Goal: Find specific page/section: Find specific page/section

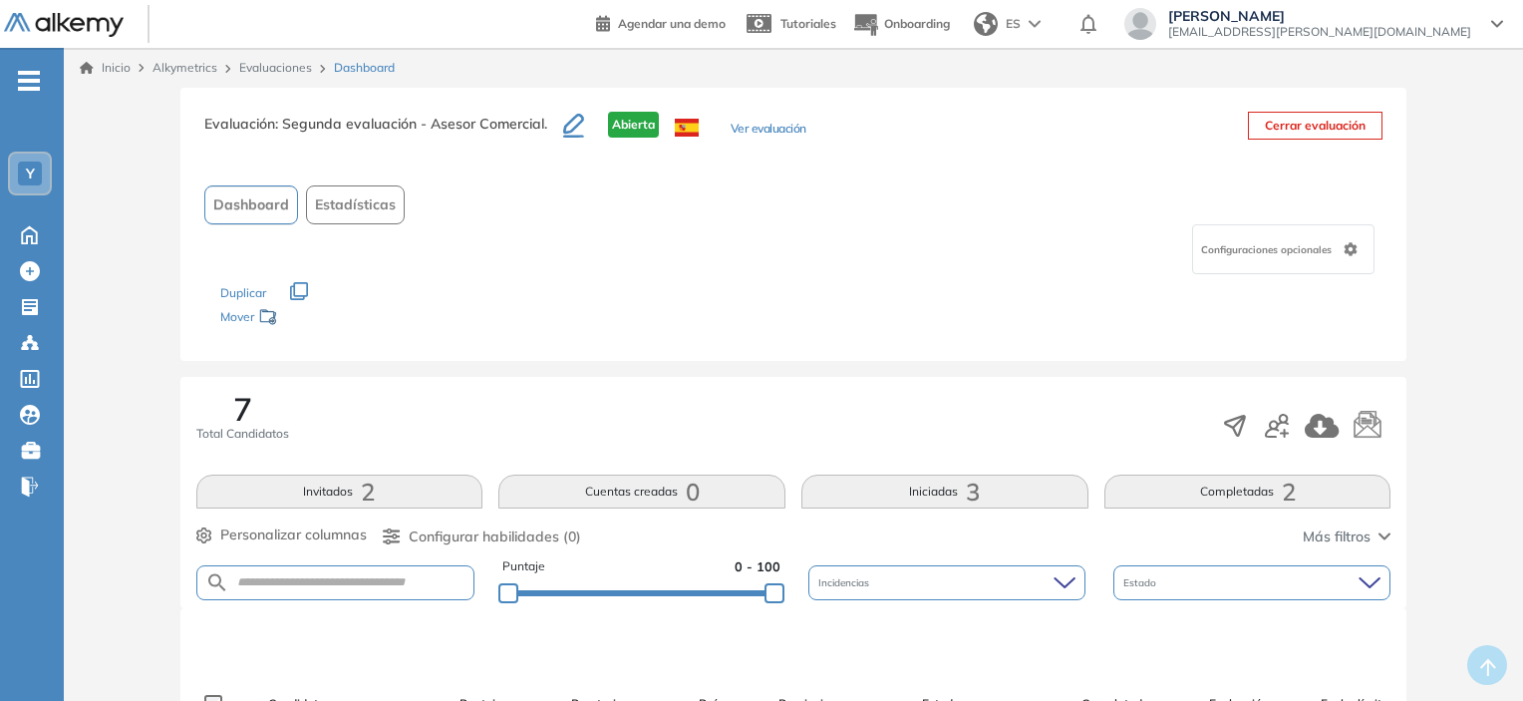
click at [104, 65] on link "Inicio" at bounding box center [105, 68] width 51 height 18
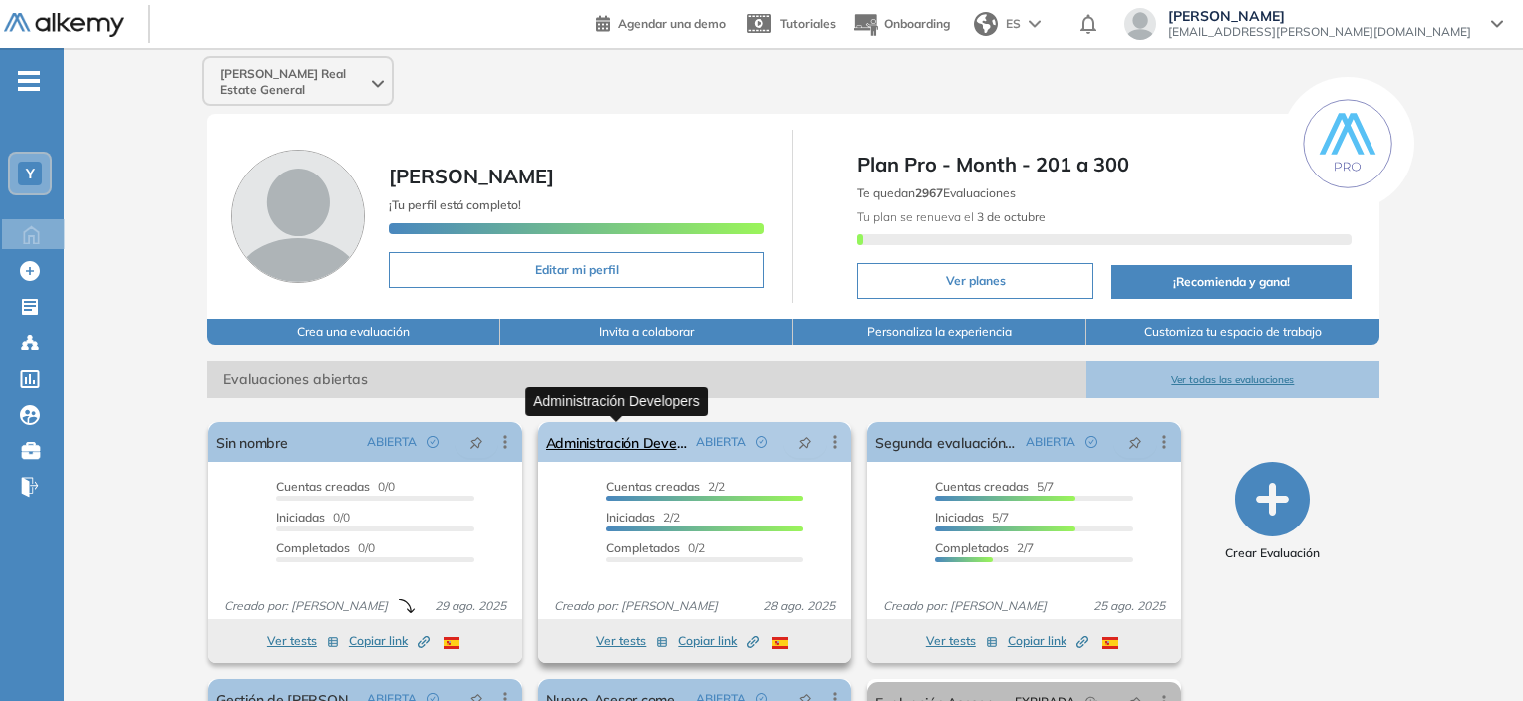
click at [606, 442] on link "Administración Developers" at bounding box center [617, 442] width 142 height 40
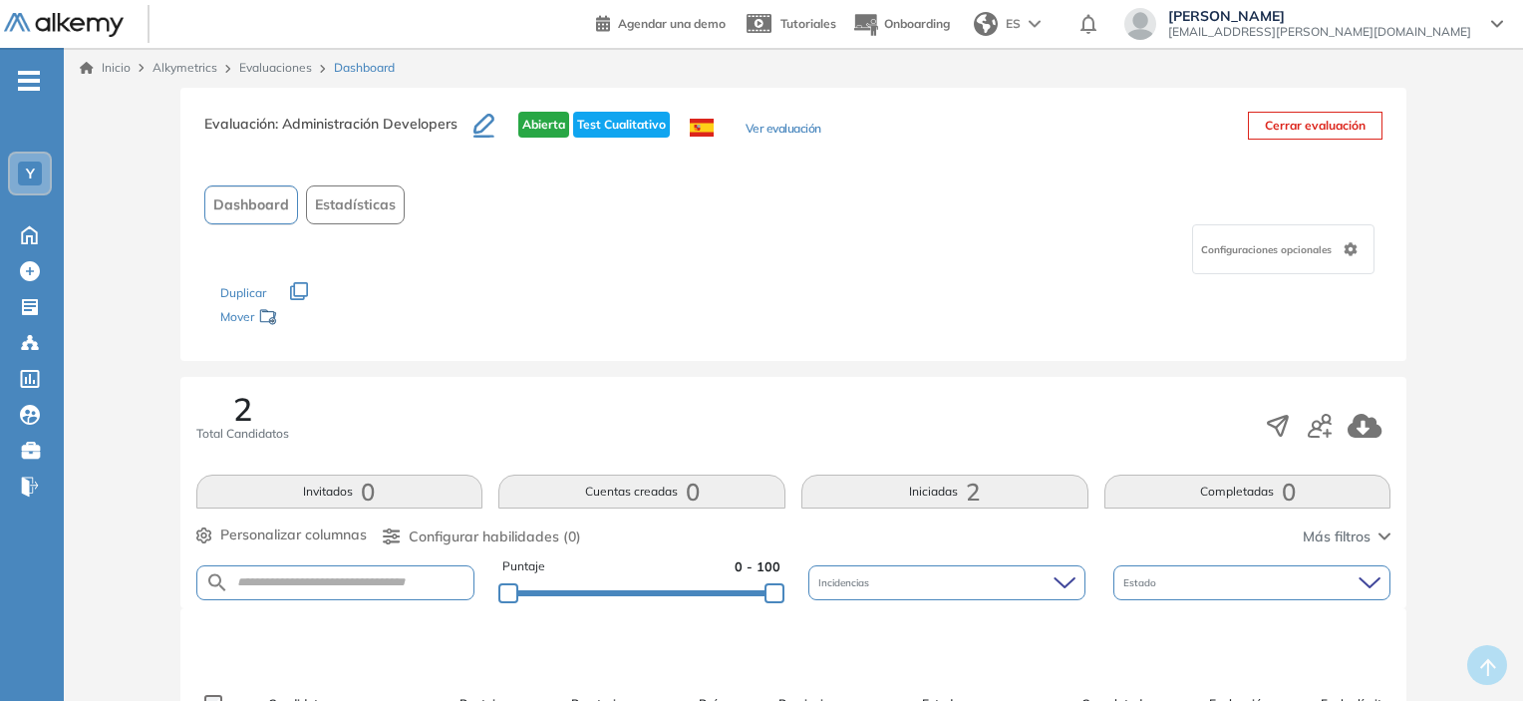
click at [125, 63] on link "Inicio" at bounding box center [105, 68] width 51 height 18
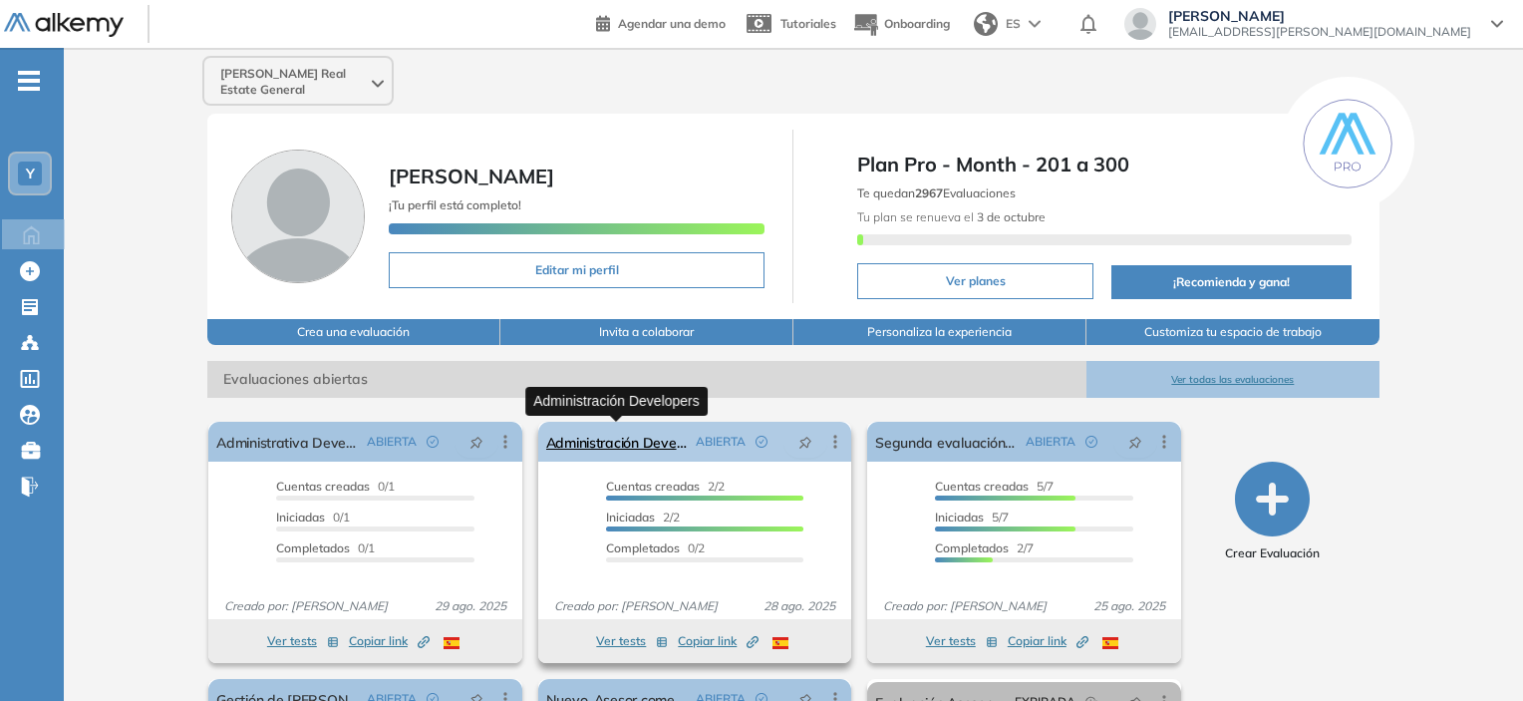
click at [638, 440] on link "Administración Developers" at bounding box center [617, 442] width 142 height 40
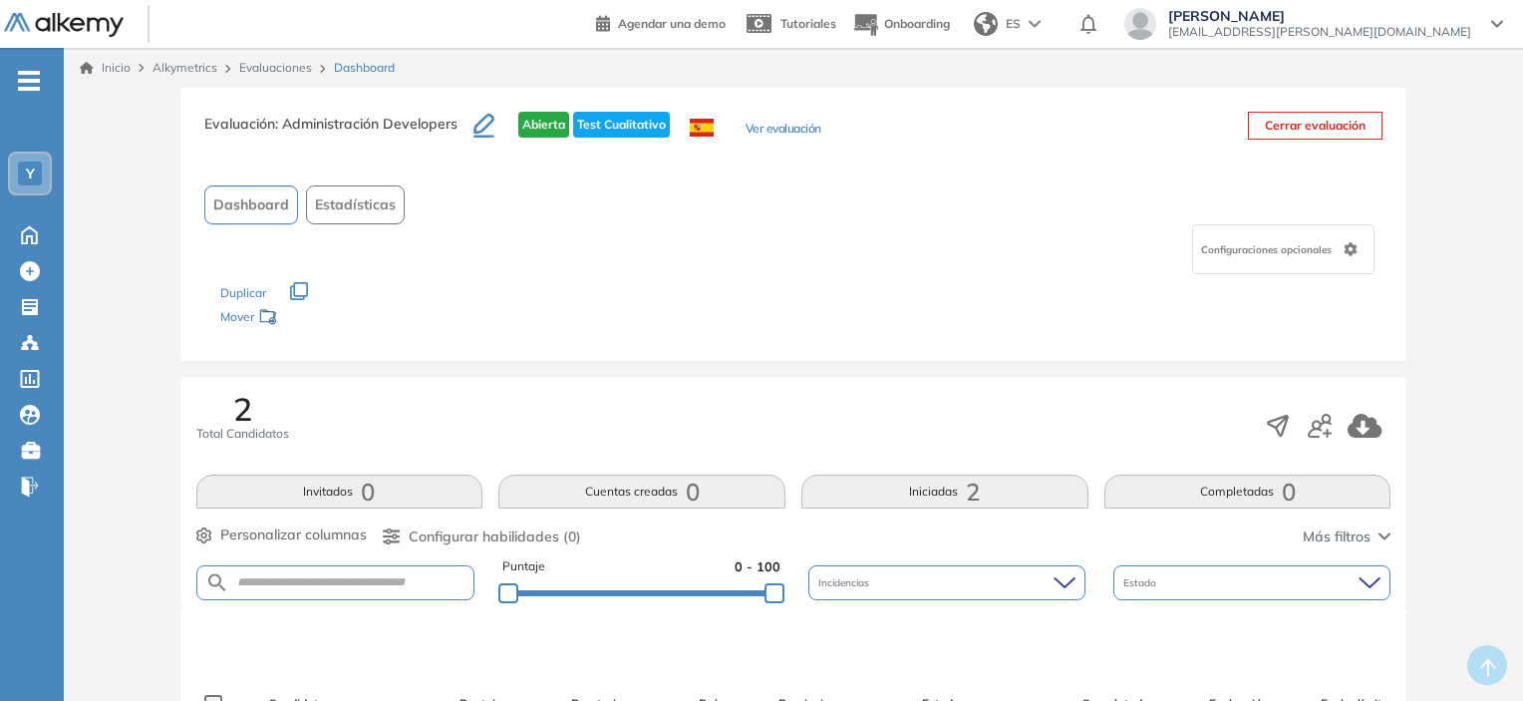
click at [115, 71] on link "Inicio" at bounding box center [105, 68] width 51 height 18
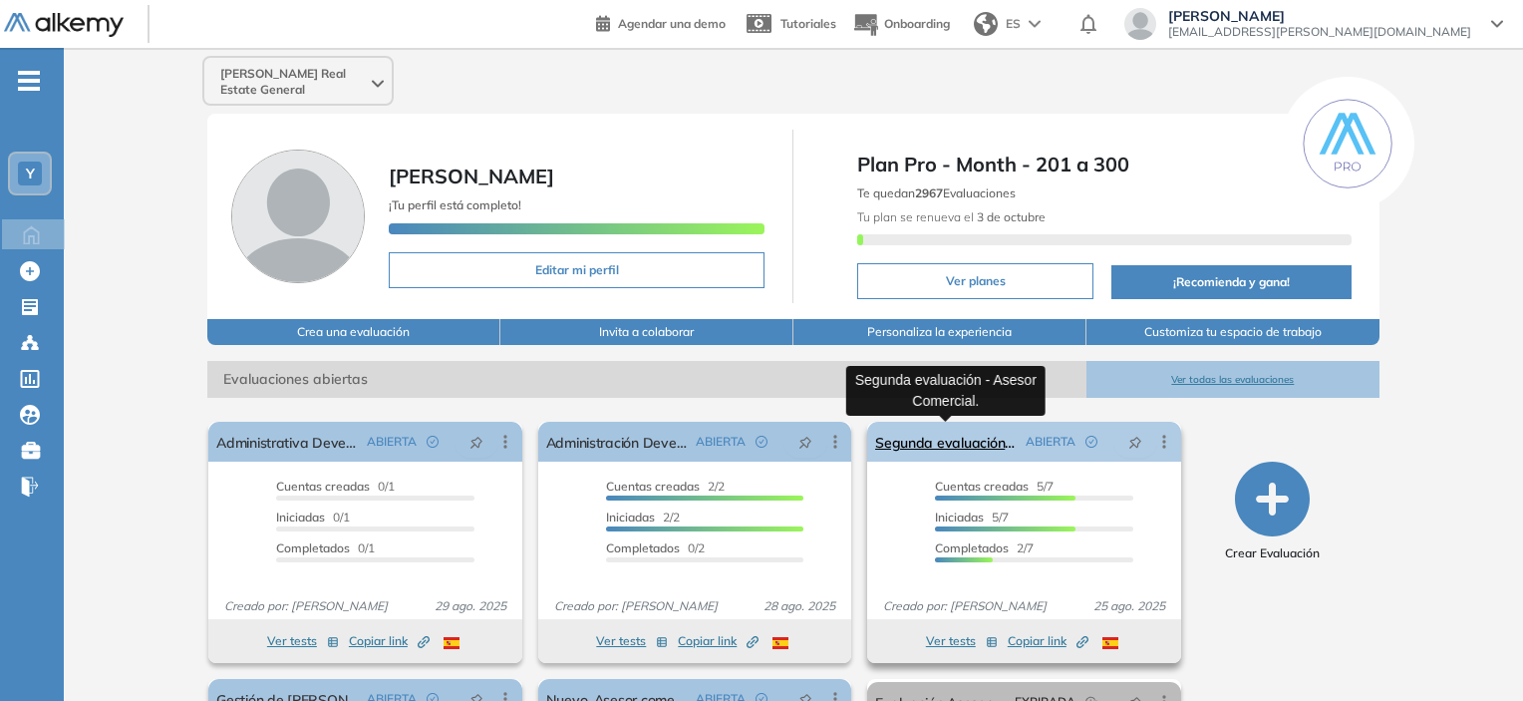
click at [965, 442] on link "Segunda evaluación - Asesor Comercial." at bounding box center [946, 442] width 142 height 40
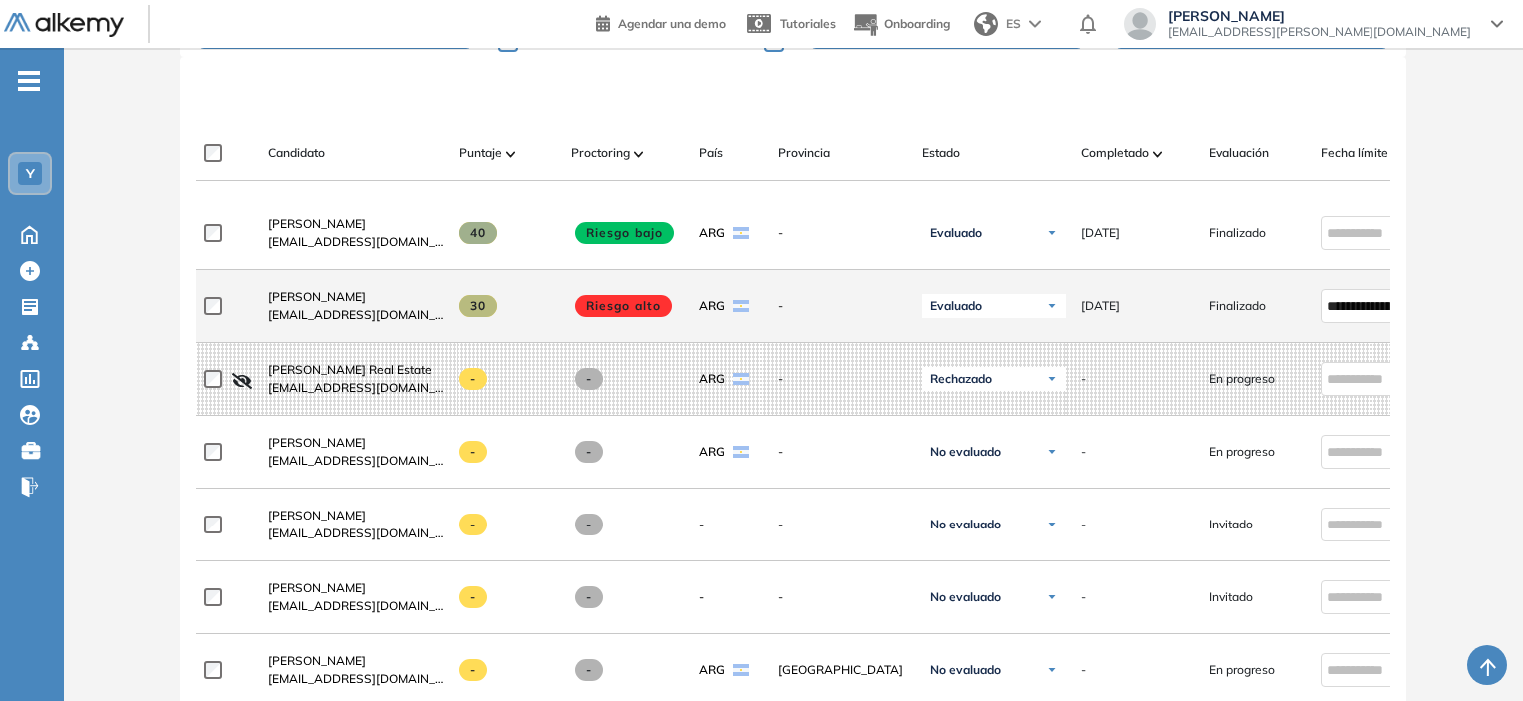
scroll to position [598, 0]
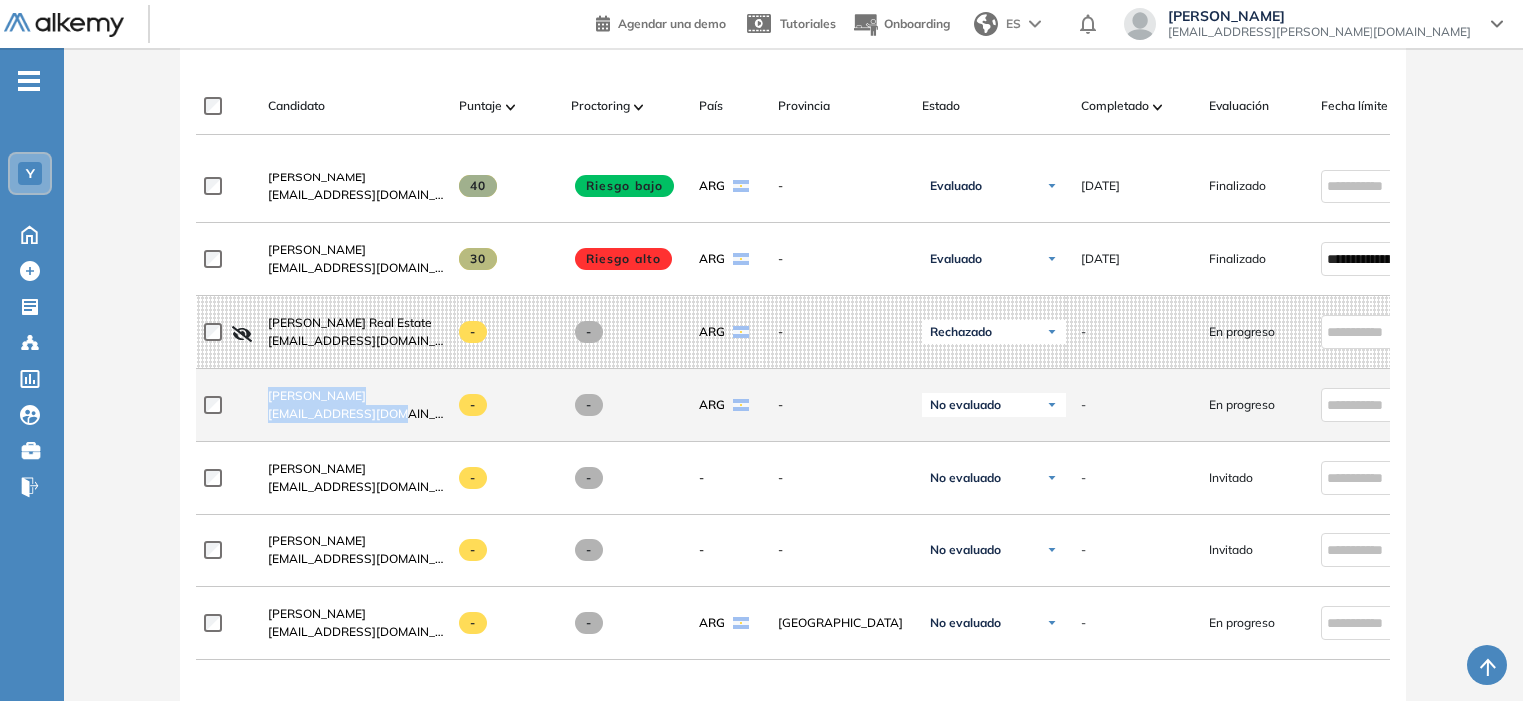
drag, startPoint x: 399, startPoint y: 430, endPoint x: 251, endPoint y: 396, distance: 151.4
click at [252, 366] on div "[PERSON_NAME] [EMAIL_ADDRESS][DOMAIN_NAME]" at bounding box center [347, 332] width 191 height 68
copy div "[PERSON_NAME] [EMAIL_ADDRESS][DOMAIN_NAME]"
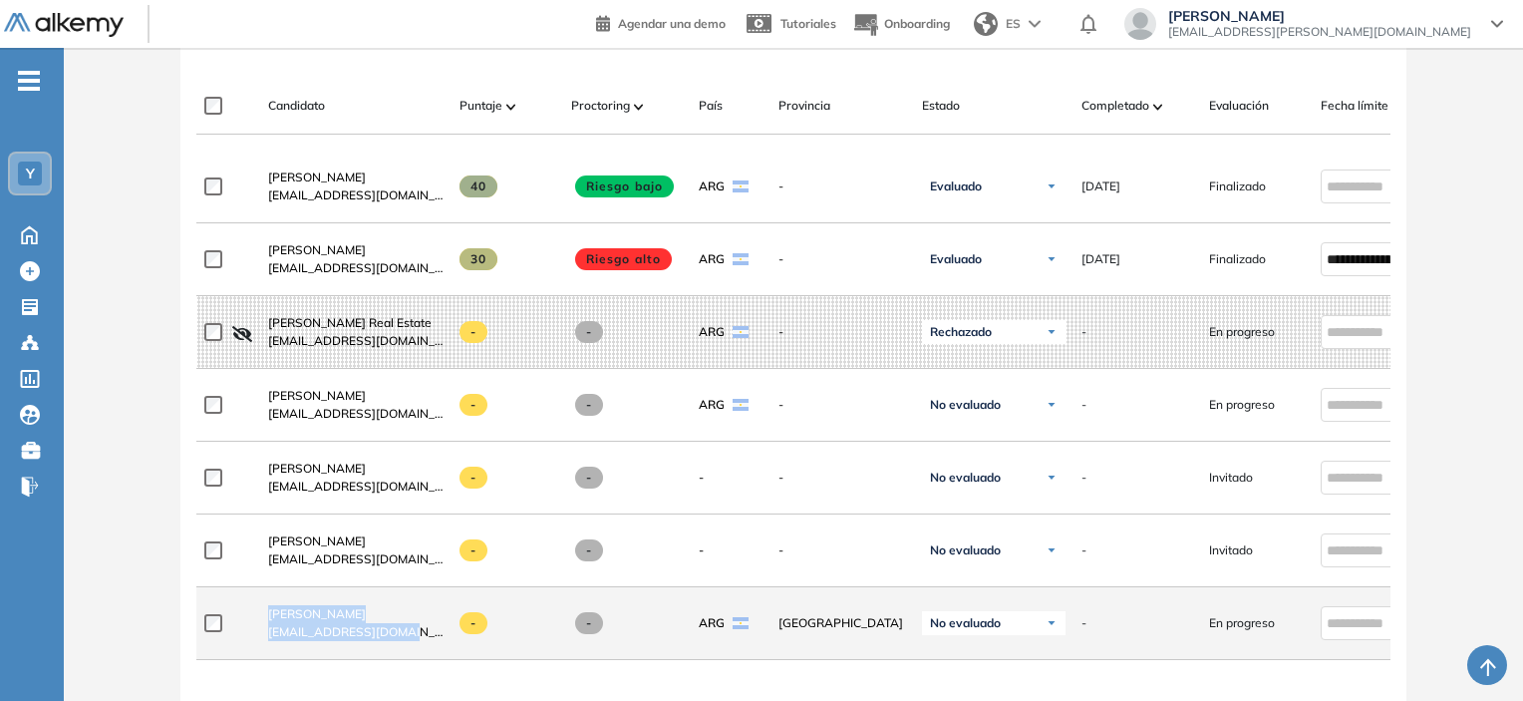
drag, startPoint x: 427, startPoint y: 645, endPoint x: 260, endPoint y: 613, distance: 169.5
click at [260, 366] on div "[PERSON_NAME] [EMAIL_ADDRESS][DOMAIN_NAME]" at bounding box center [347, 332] width 191 height 68
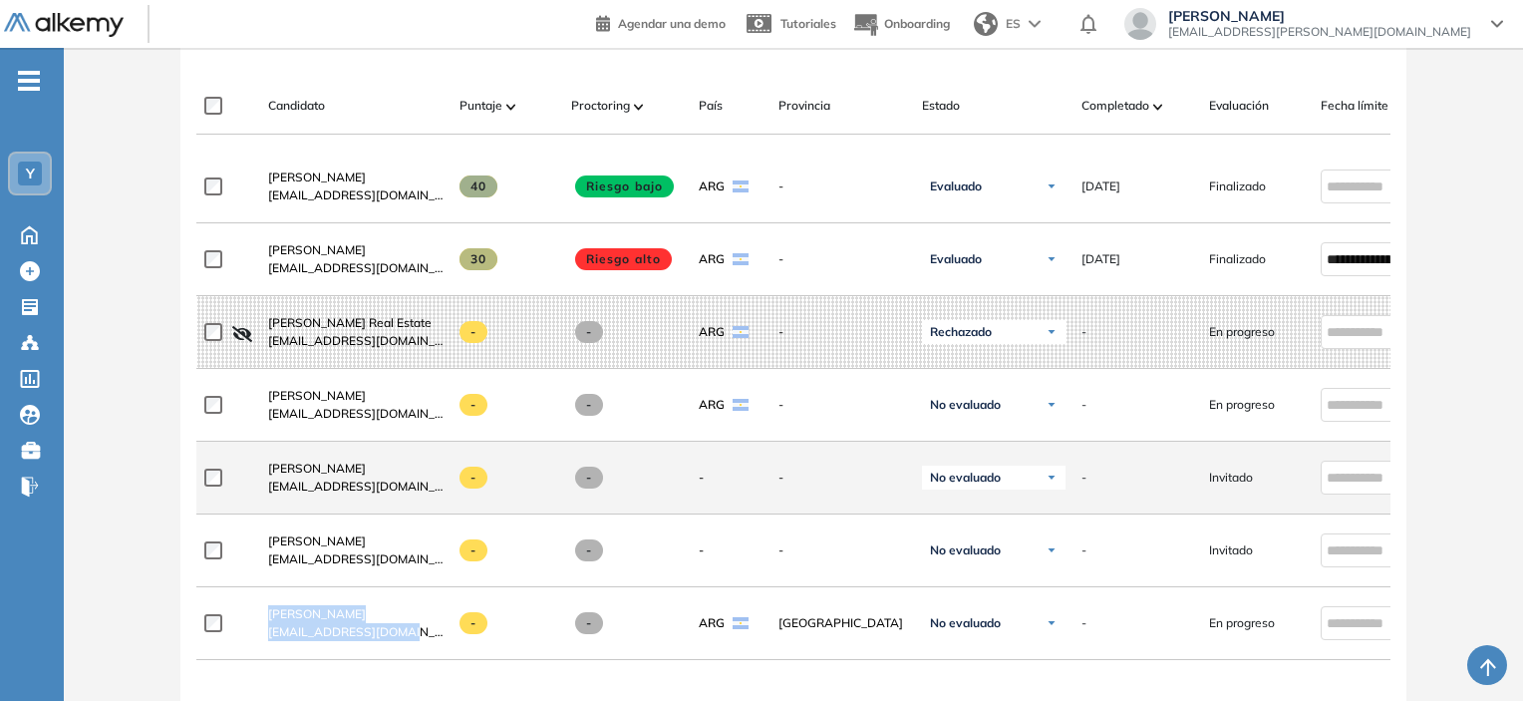
copy div "[PERSON_NAME] [EMAIL_ADDRESS][DOMAIN_NAME]"
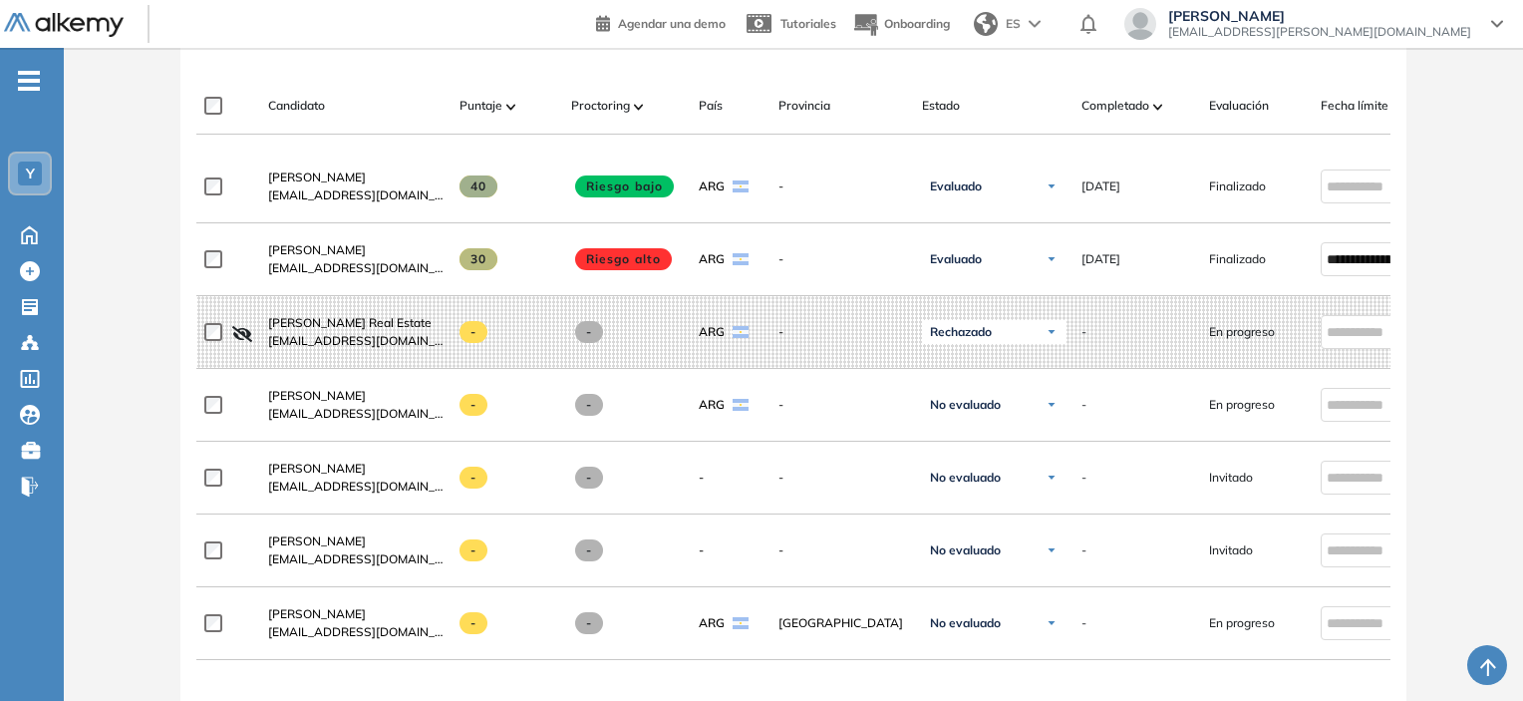
click at [149, 426] on div "Evaluación : Segunda evaluación - Asesor Comercial. Abierta Ver evaluación Cerr…" at bounding box center [794, 270] width 1444 height 1561
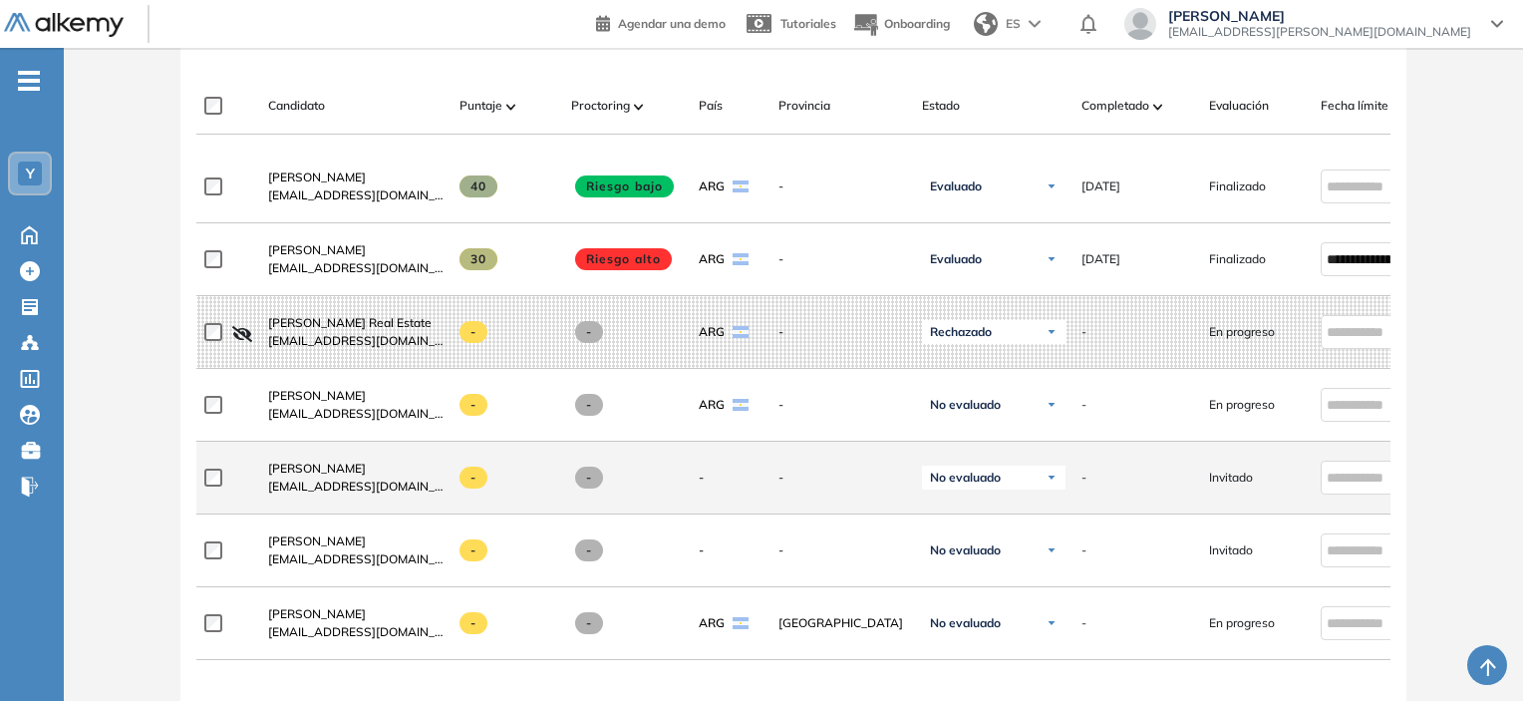
click at [215, 493] on div at bounding box center [228, 478] width 48 height 50
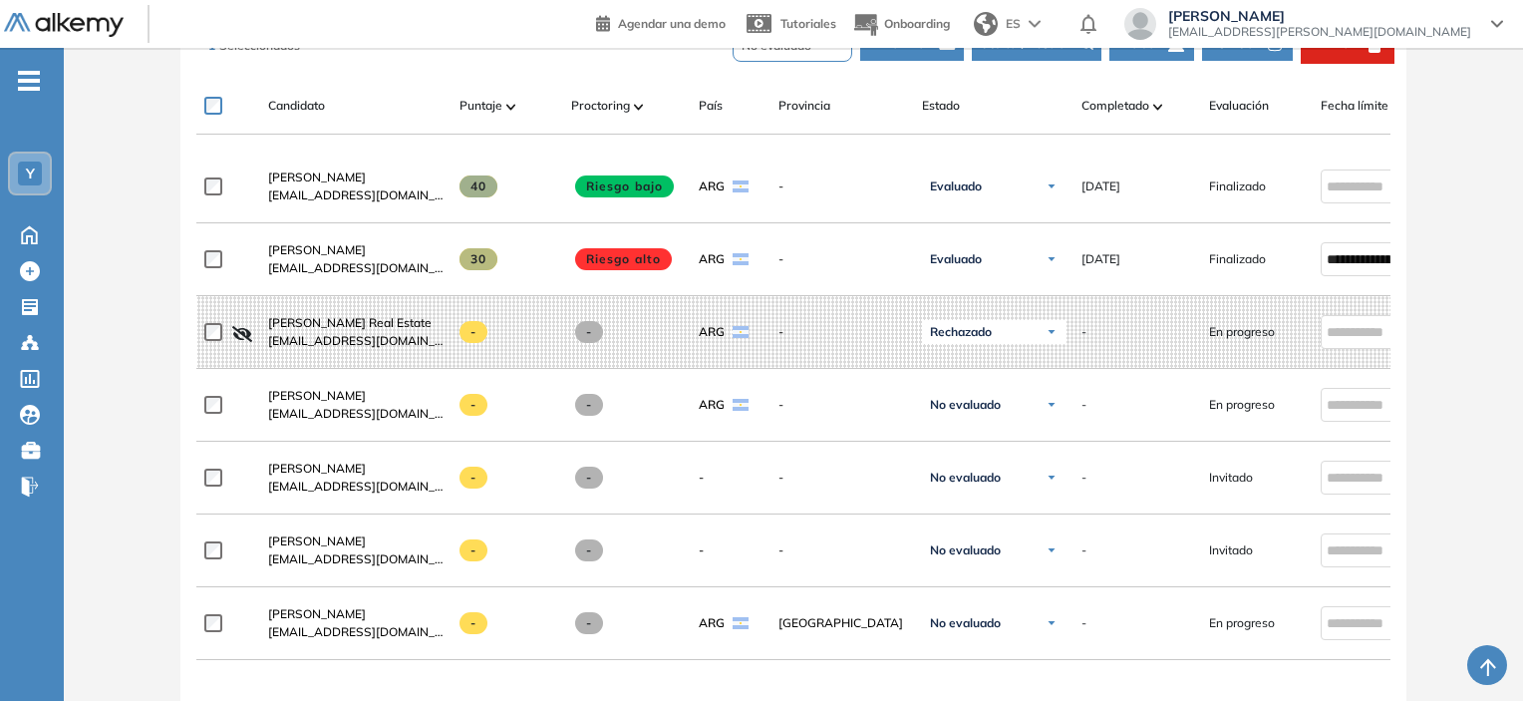
click at [159, 458] on div "Evaluación : Segunda evaluación - Asesor Comercial. Abierta Ver evaluación Cerr…" at bounding box center [794, 270] width 1444 height 1561
